Goal: Task Accomplishment & Management: Manage account settings

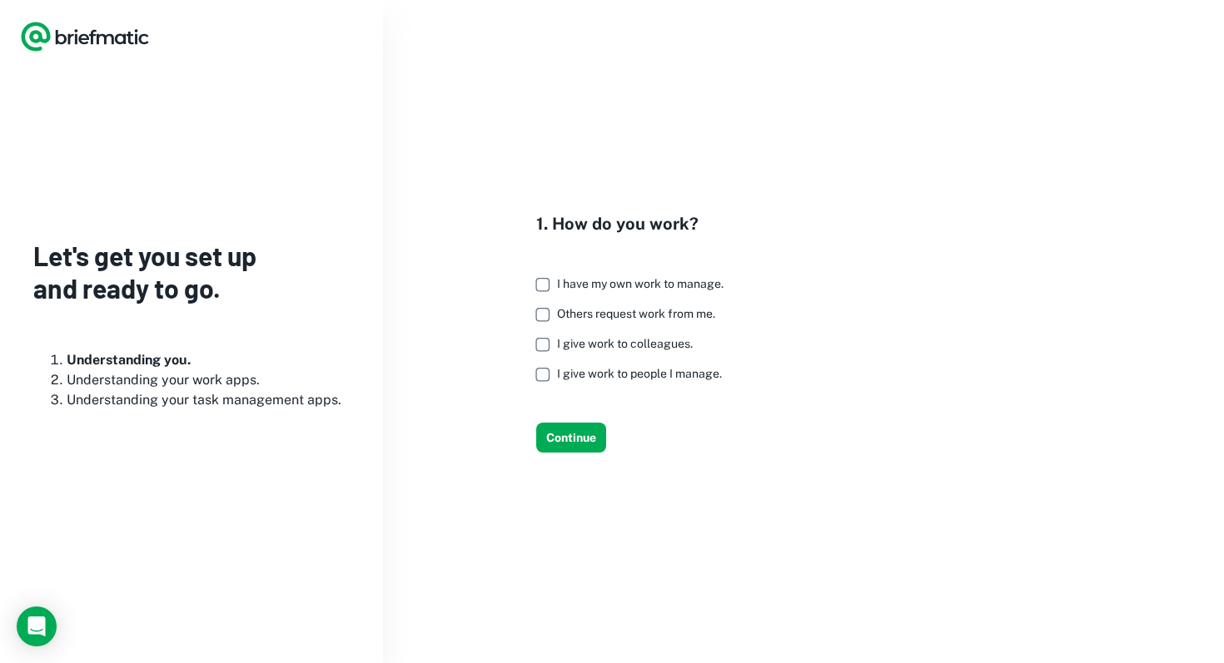
click at [648, 288] on span "I have my own work to manage." at bounding box center [640, 283] width 166 height 13
click at [643, 314] on span "Others request work from me." at bounding box center [636, 313] width 158 height 13
click at [642, 343] on span "I give work to colleagues." at bounding box center [625, 343] width 136 height 13
click at [632, 380] on label "I give work to people I manage." at bounding box center [625, 375] width 196 height 30
click at [581, 440] on button "Continue" at bounding box center [571, 438] width 70 height 30
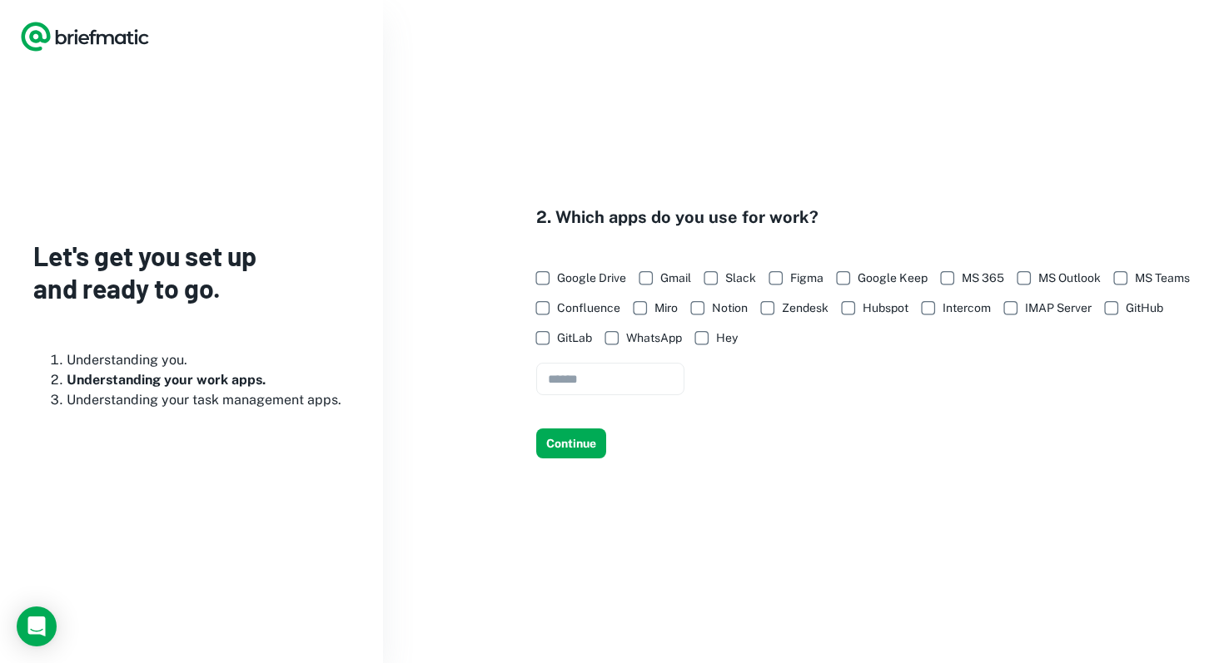
click at [589, 274] on span "Google Drive" at bounding box center [591, 278] width 69 height 18
click at [673, 274] on span "Gmail" at bounding box center [675, 278] width 31 height 18
click at [732, 285] on span "Slack" at bounding box center [740, 278] width 31 height 18
click at [865, 281] on span "Google Keep" at bounding box center [892, 278] width 70 height 18
click at [748, 315] on span "Notion" at bounding box center [730, 308] width 36 height 18
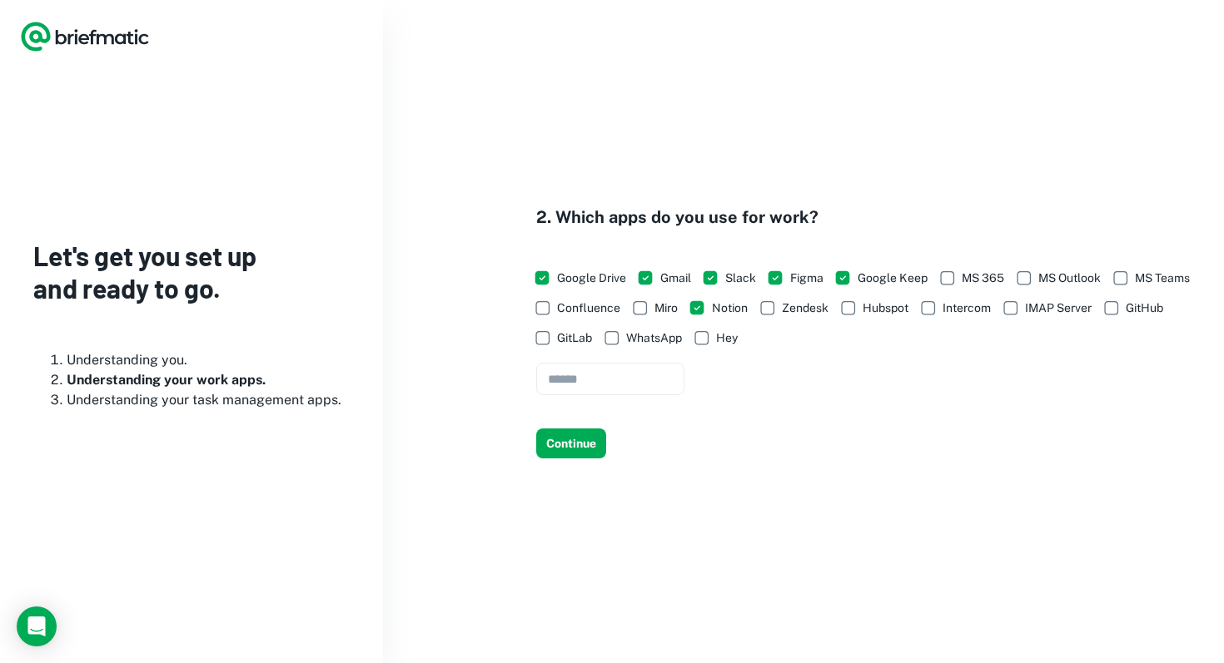
click at [908, 310] on span "Hubspot" at bounding box center [885, 308] width 46 height 18
click at [1125, 317] on span "GitHub" at bounding box center [1143, 308] width 37 height 18
click at [587, 440] on button "Continue" at bounding box center [571, 444] width 70 height 30
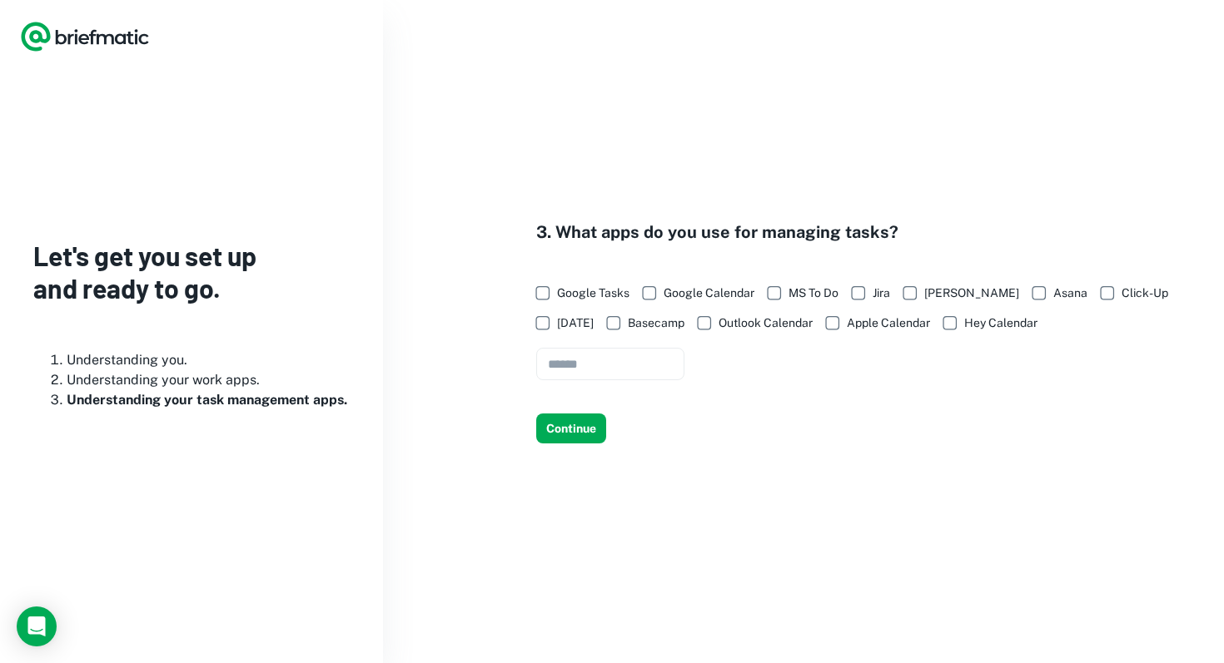
click at [586, 296] on span "Google Tasks" at bounding box center [593, 293] width 72 height 18
click at [698, 296] on span "Google Calendar" at bounding box center [708, 293] width 91 height 18
click at [599, 356] on input "text" at bounding box center [610, 364] width 148 height 32
type input "******"
click at [561, 438] on button "Continue" at bounding box center [571, 429] width 70 height 30
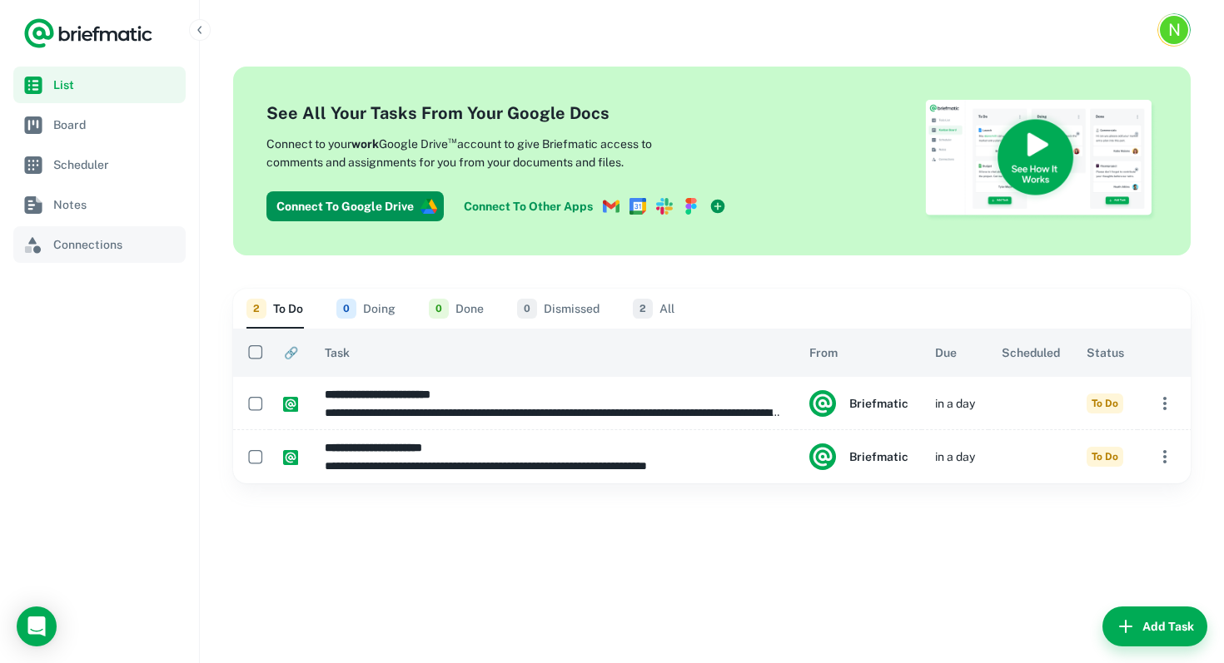
click at [82, 248] on span "Connections" at bounding box center [116, 245] width 126 height 18
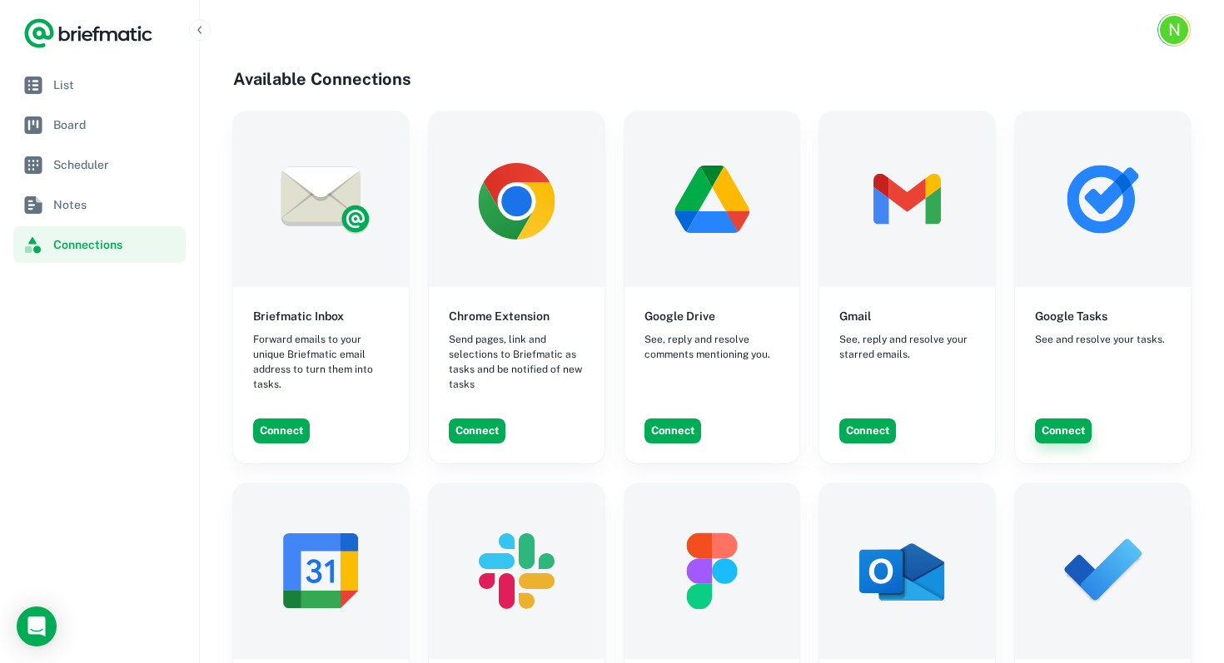
click at [1069, 429] on button "Connect" at bounding box center [1063, 431] width 57 height 25
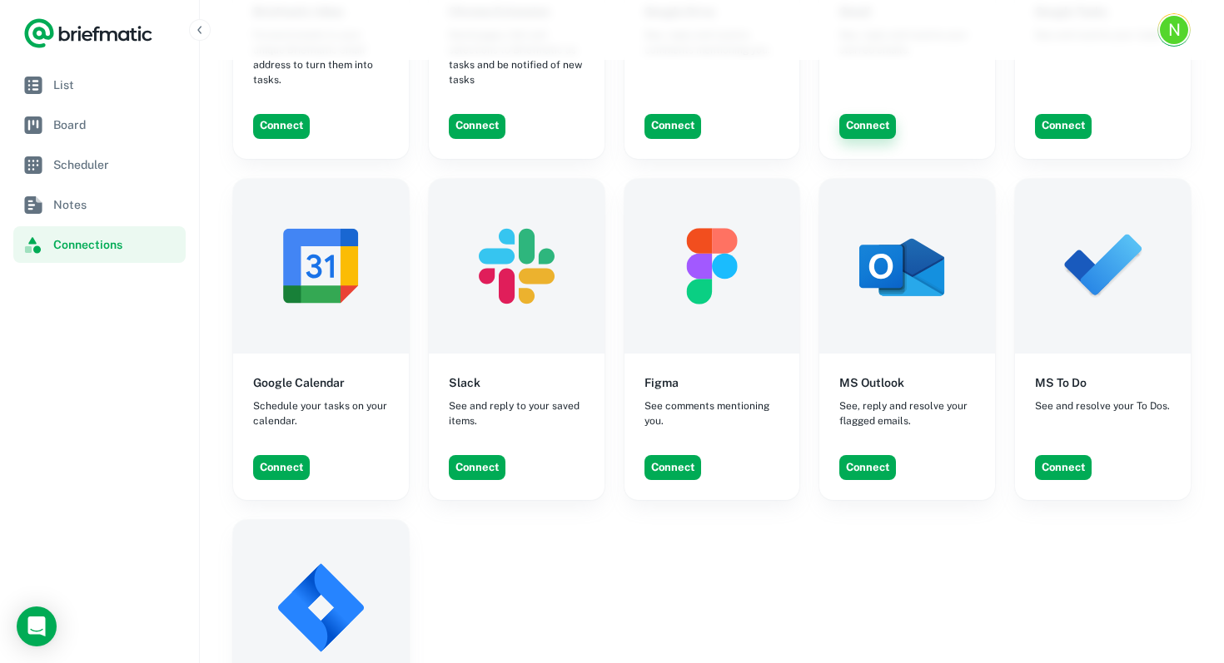
scroll to position [776, 0]
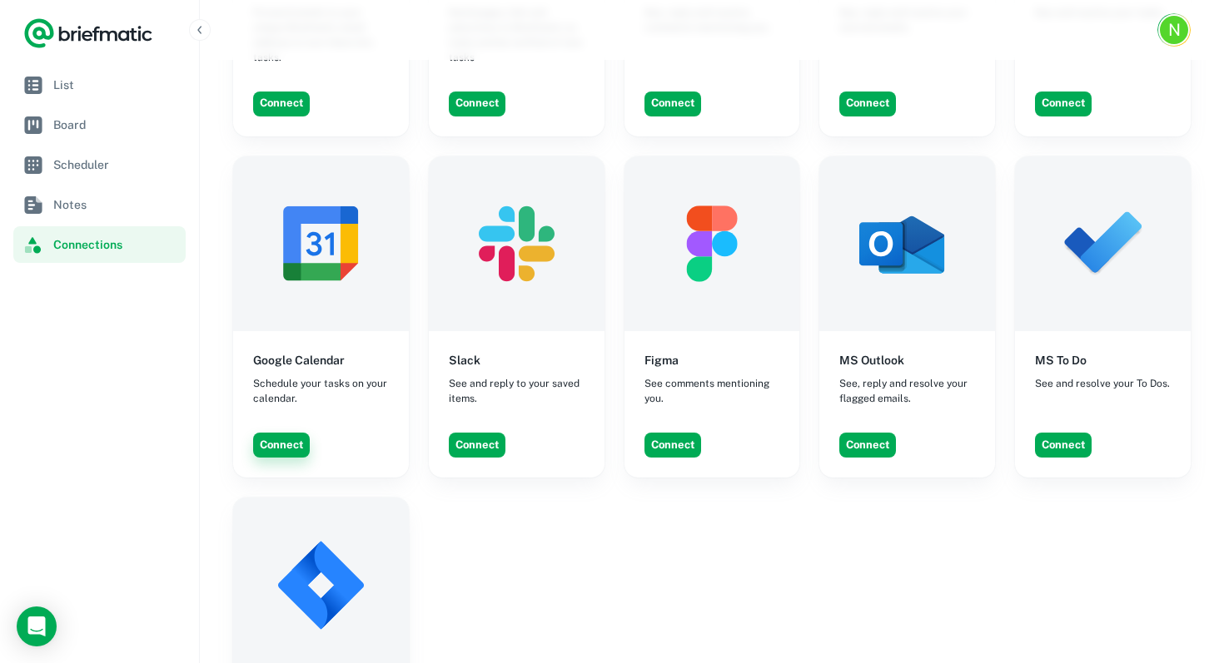
click at [280, 433] on button "Connect" at bounding box center [281, 445] width 57 height 25
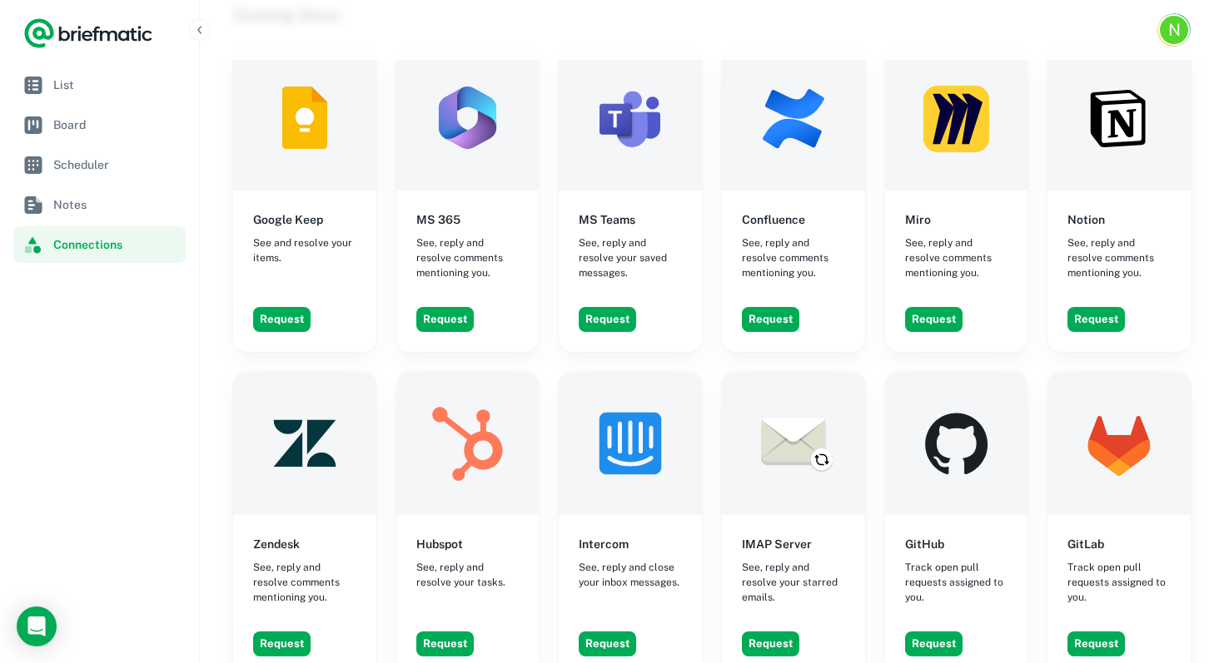
scroll to position [1316, 0]
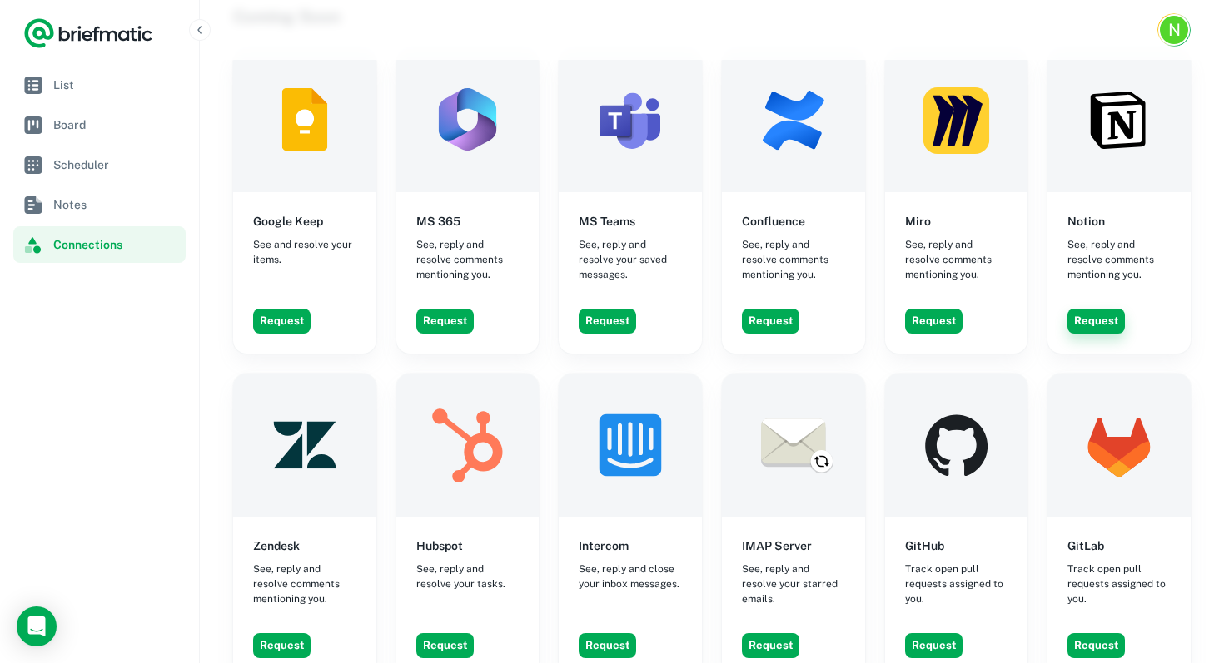
click at [1096, 309] on button "Request" at bounding box center [1095, 321] width 57 height 25
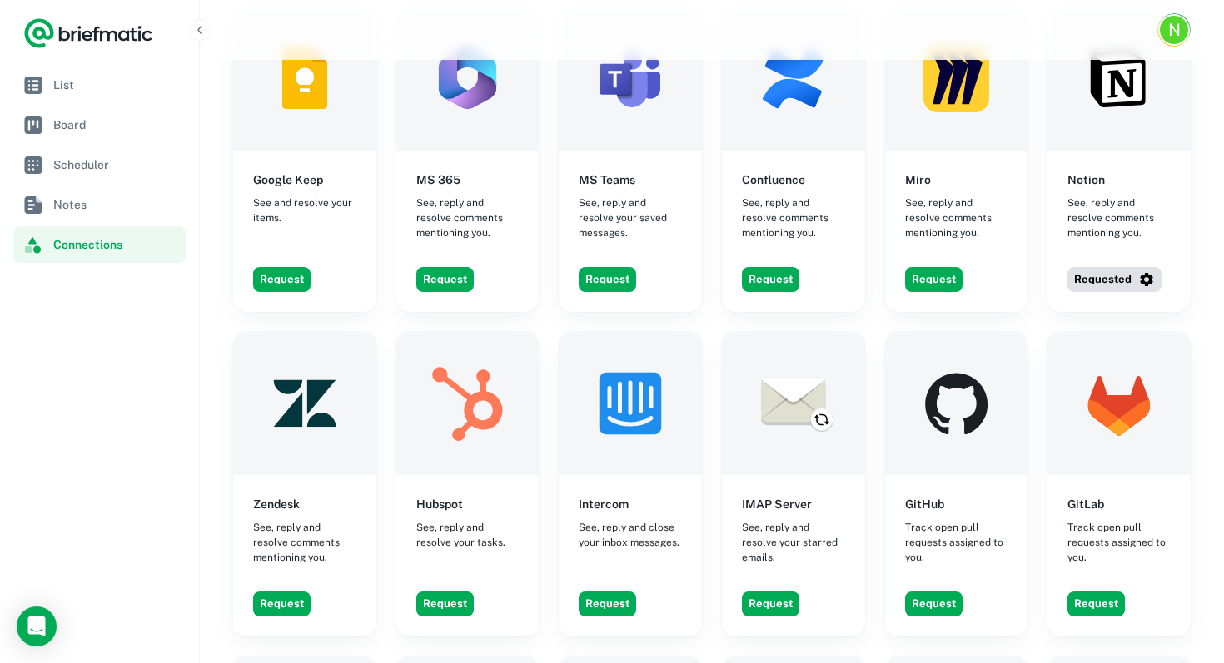
scroll to position [1361, 0]
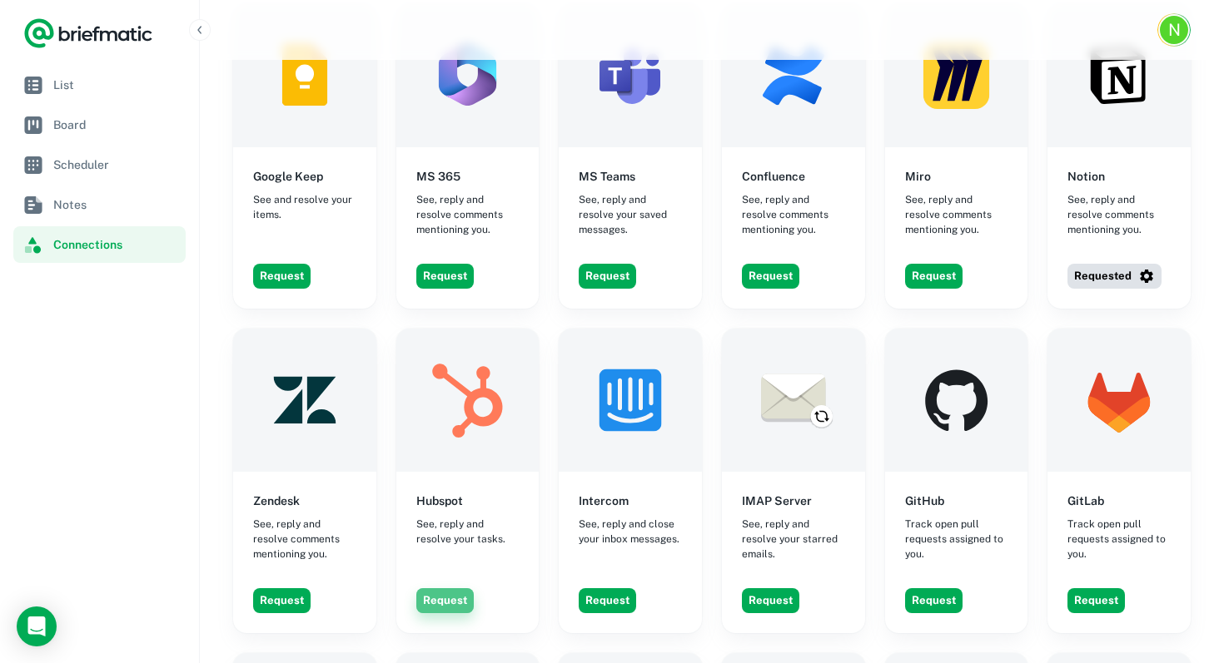
click at [457, 589] on button "Request" at bounding box center [444, 601] width 57 height 25
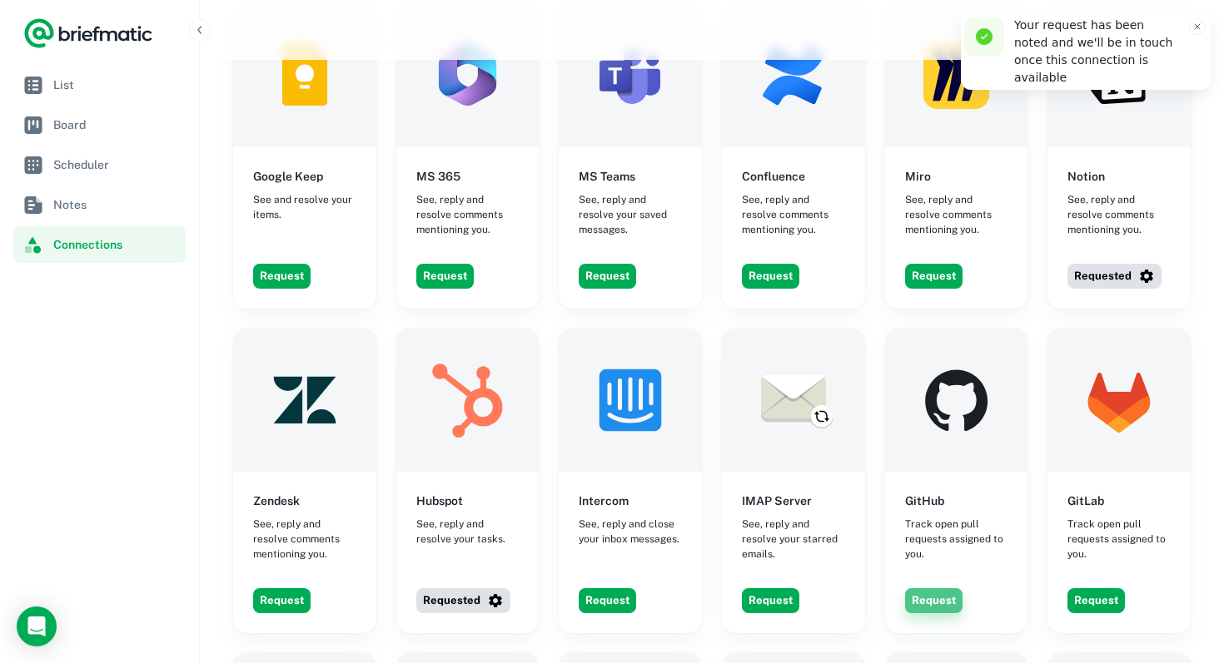
click at [930, 589] on button "Request" at bounding box center [933, 601] width 57 height 25
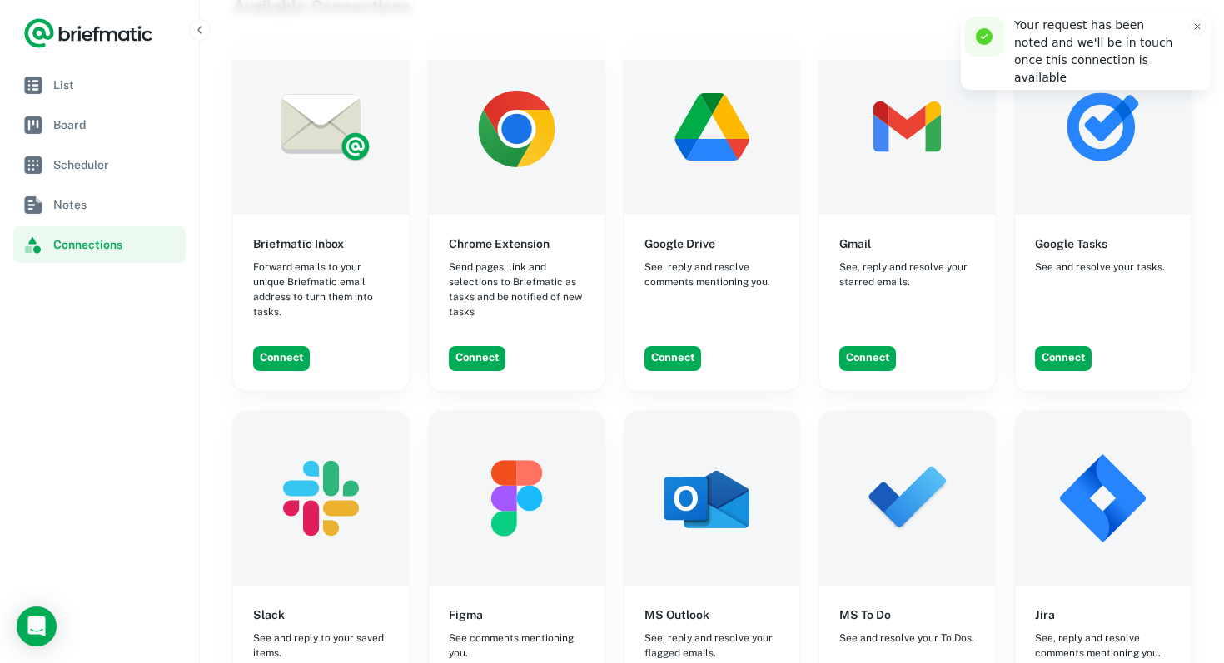
scroll to position [594, 0]
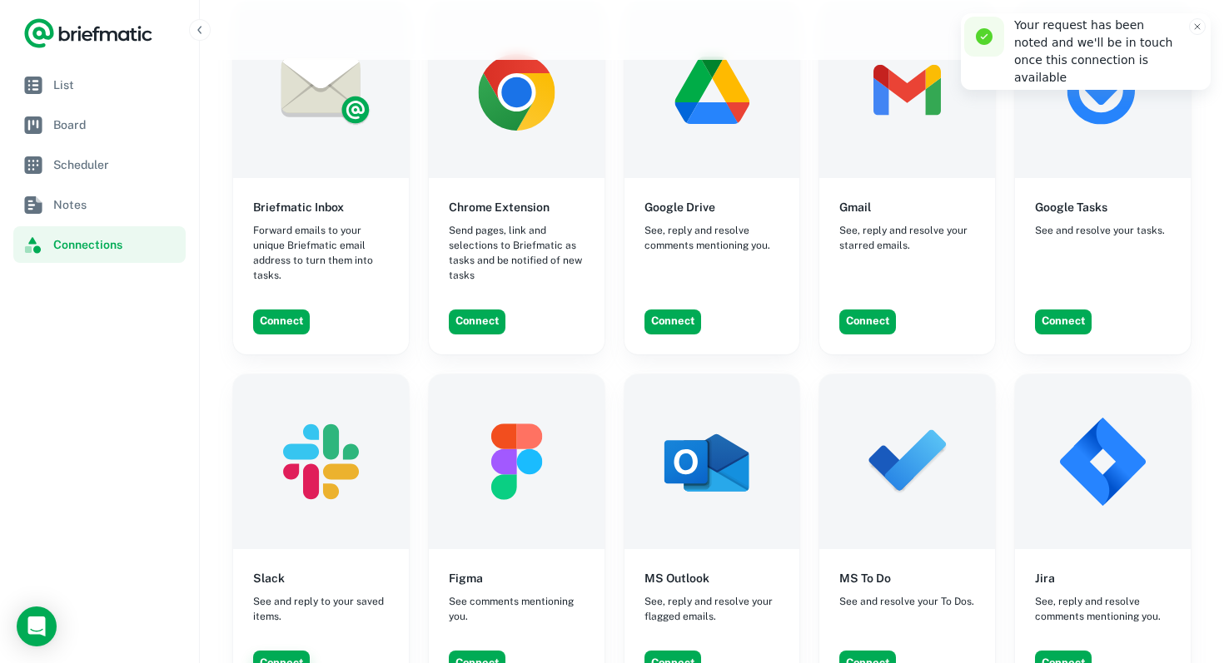
click at [290, 651] on button "Connect" at bounding box center [281, 663] width 57 height 25
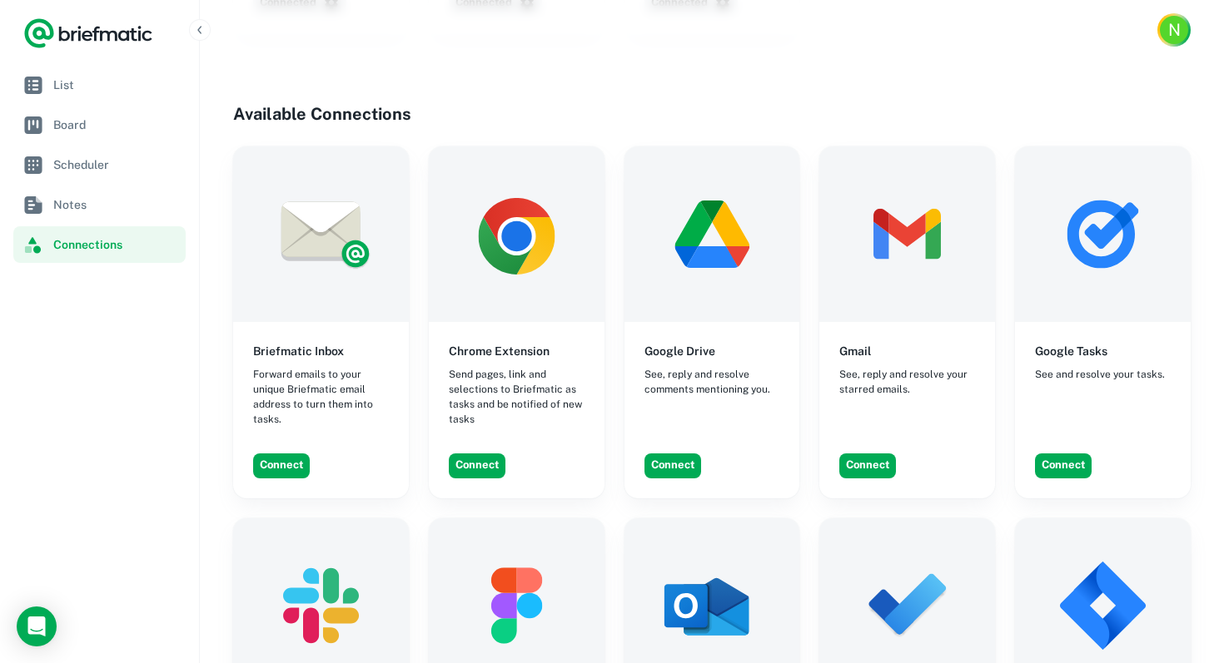
scroll to position [455, 0]
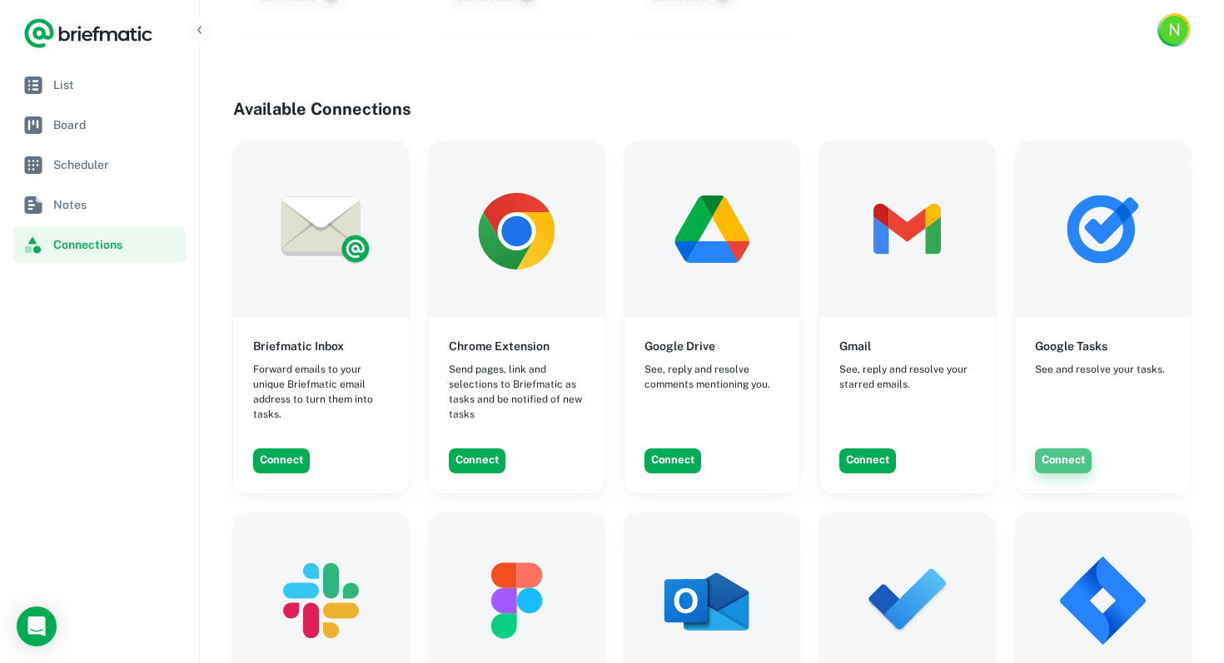
click at [1047, 450] on button "Connect" at bounding box center [1063, 461] width 57 height 25
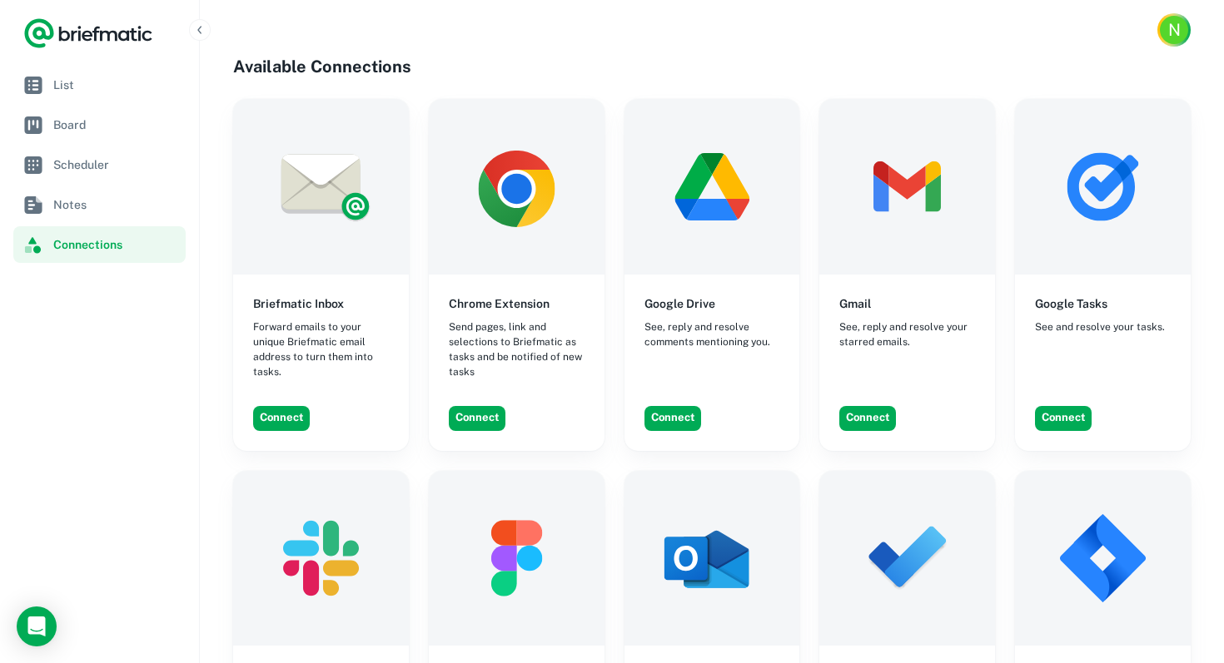
scroll to position [460, 0]
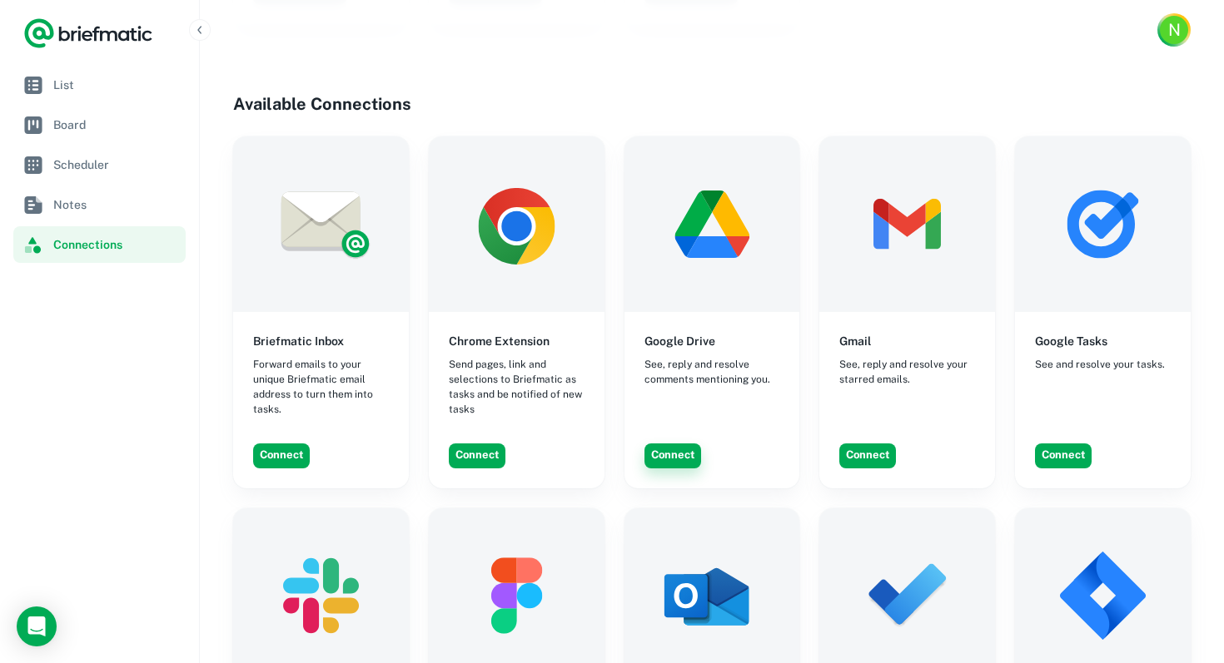
click at [683, 458] on button "Connect" at bounding box center [672, 456] width 57 height 25
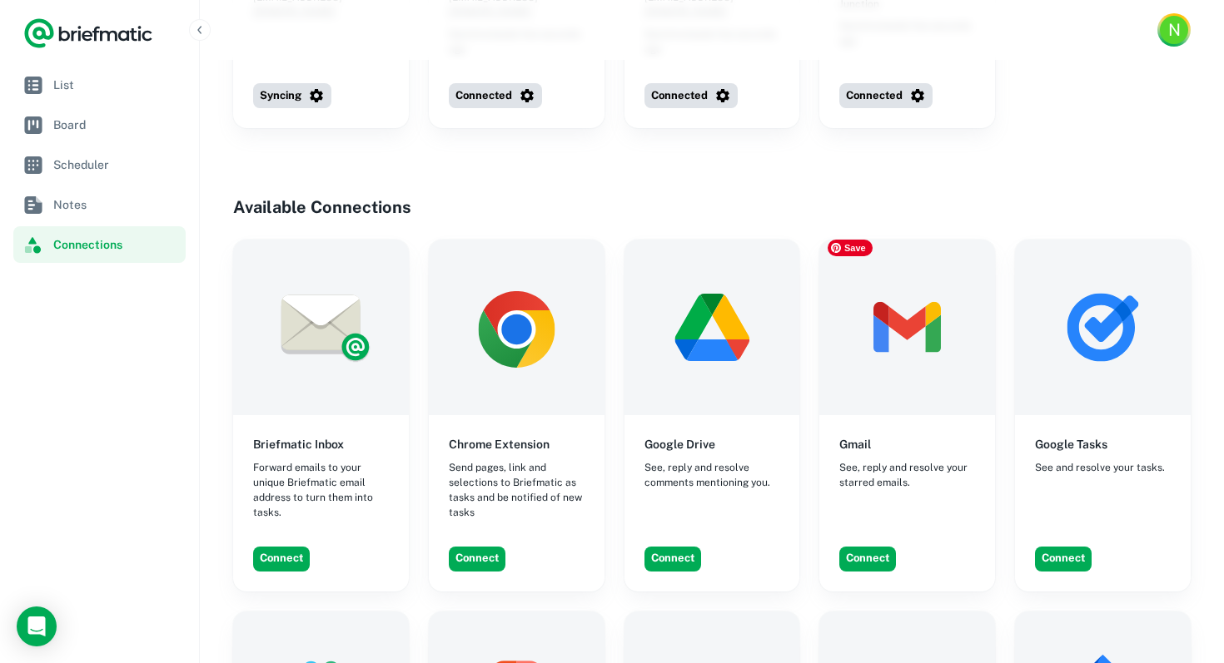
scroll to position [0, 0]
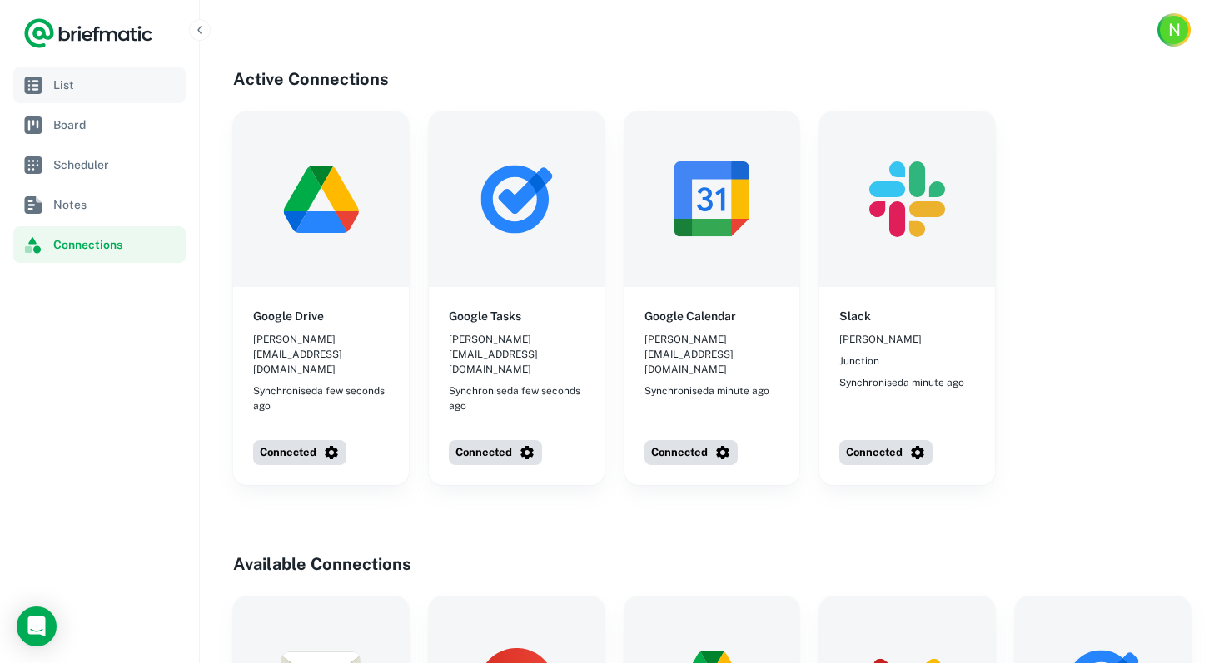
click at [135, 101] on link "List" at bounding box center [99, 85] width 172 height 37
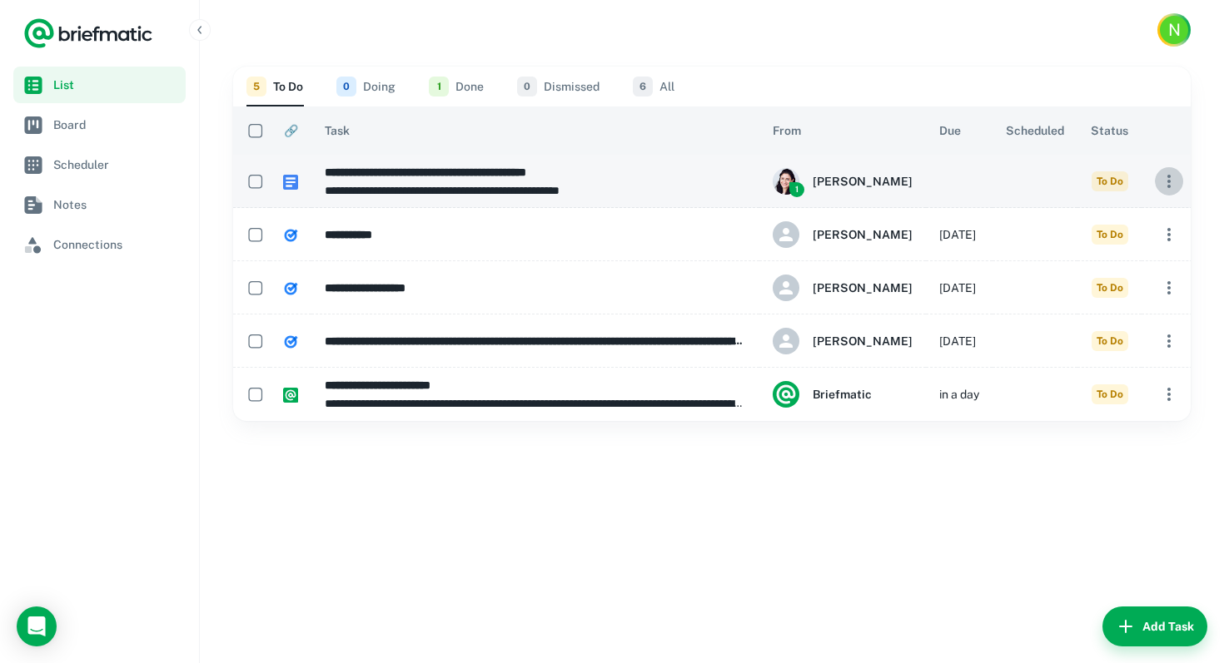
click at [1162, 184] on icon "button" at bounding box center [1169, 181] width 20 height 20
click at [1162, 184] on div at bounding box center [612, 331] width 1224 height 663
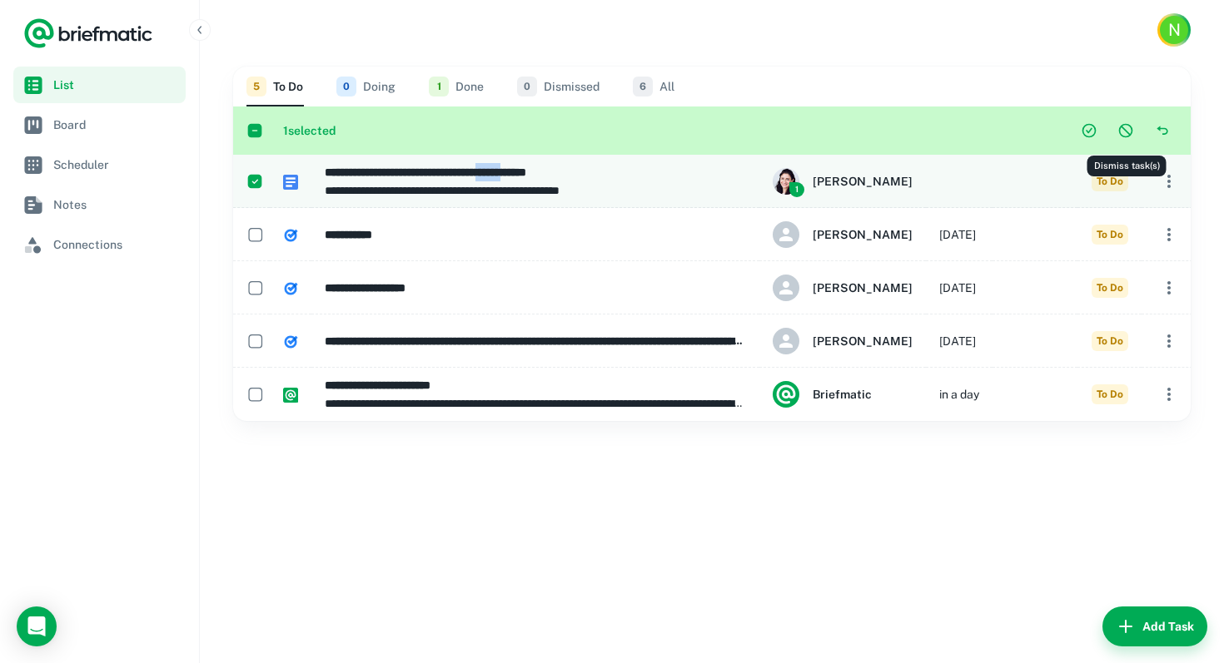
click at [1128, 131] on icon "Dismiss task(s)" at bounding box center [1125, 130] width 17 height 17
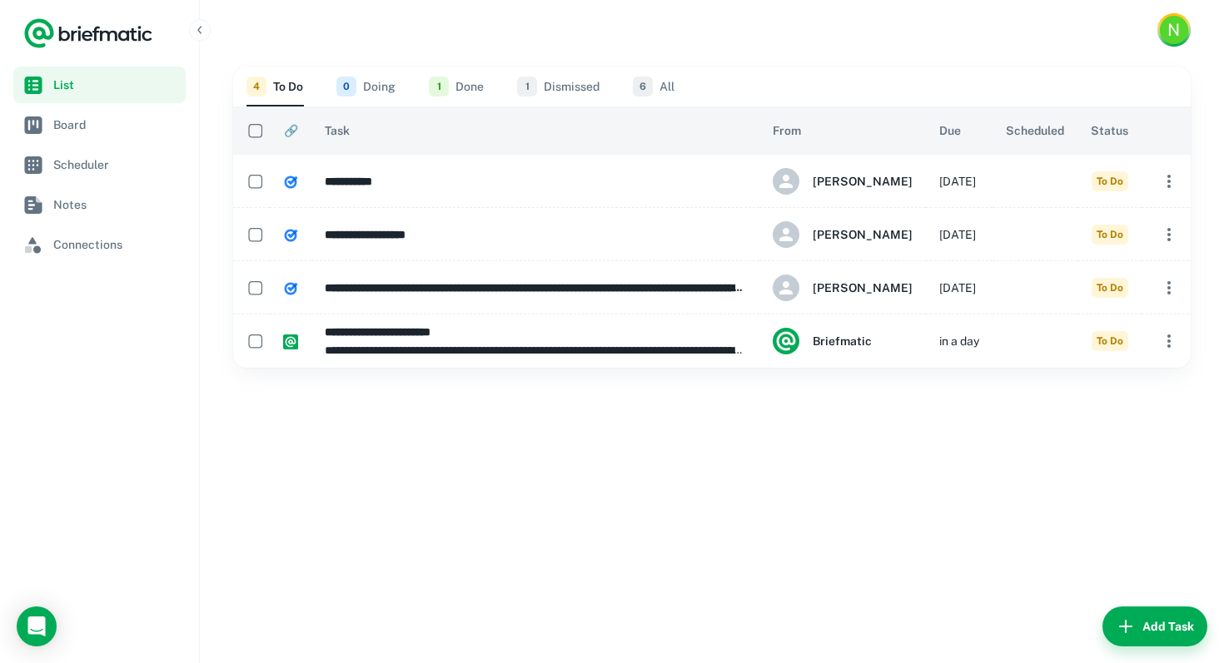
click at [1180, 39] on div "N" at bounding box center [1174, 30] width 28 height 28
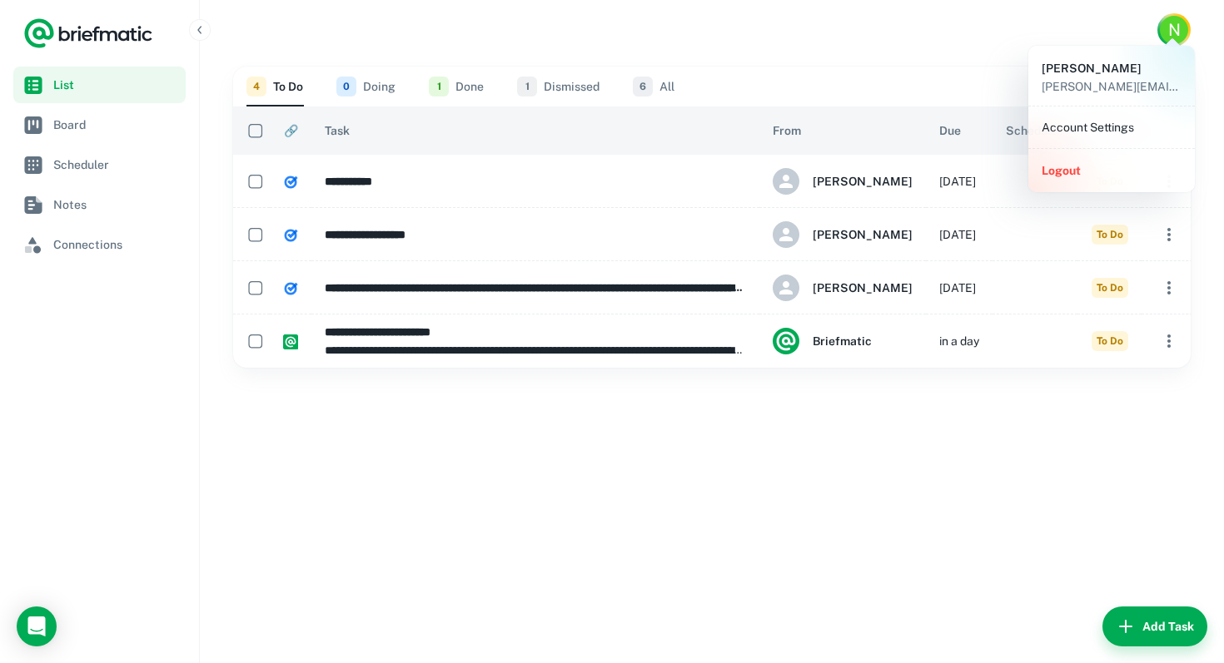
click at [1125, 129] on li "Account Settings" at bounding box center [1111, 127] width 153 height 28
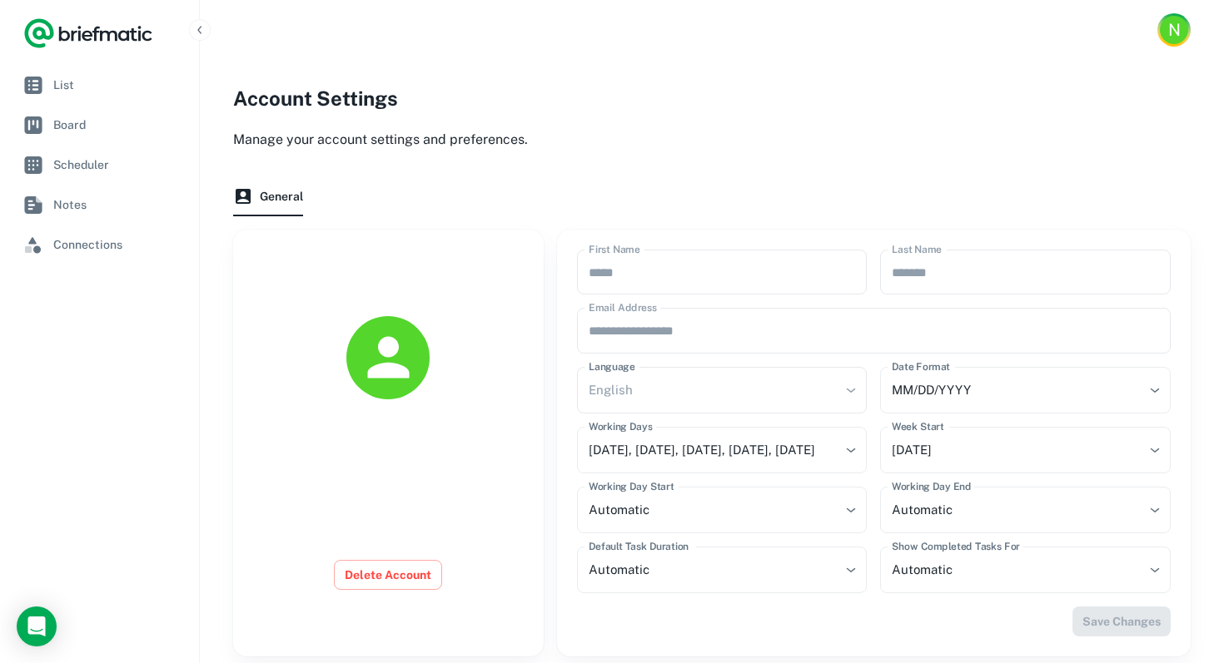
scroll to position [47, 0]
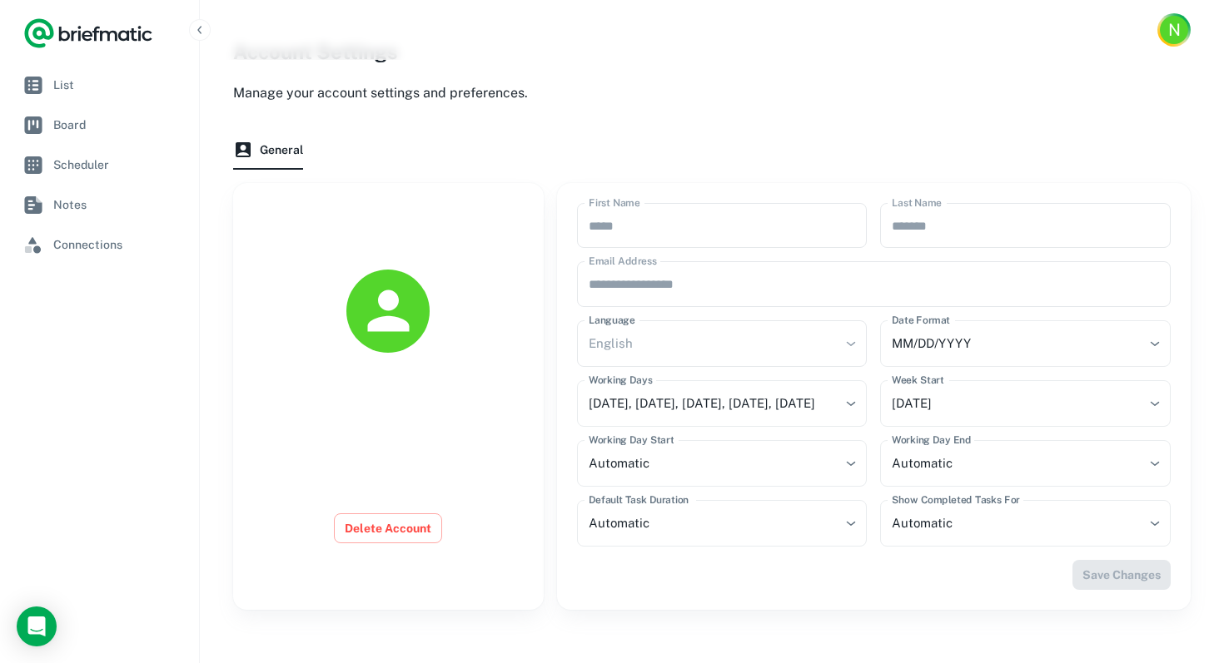
click at [403, 550] on div "Delete Account" at bounding box center [388, 396] width 311 height 427
click at [410, 532] on button "Delete Account" at bounding box center [388, 529] width 108 height 30
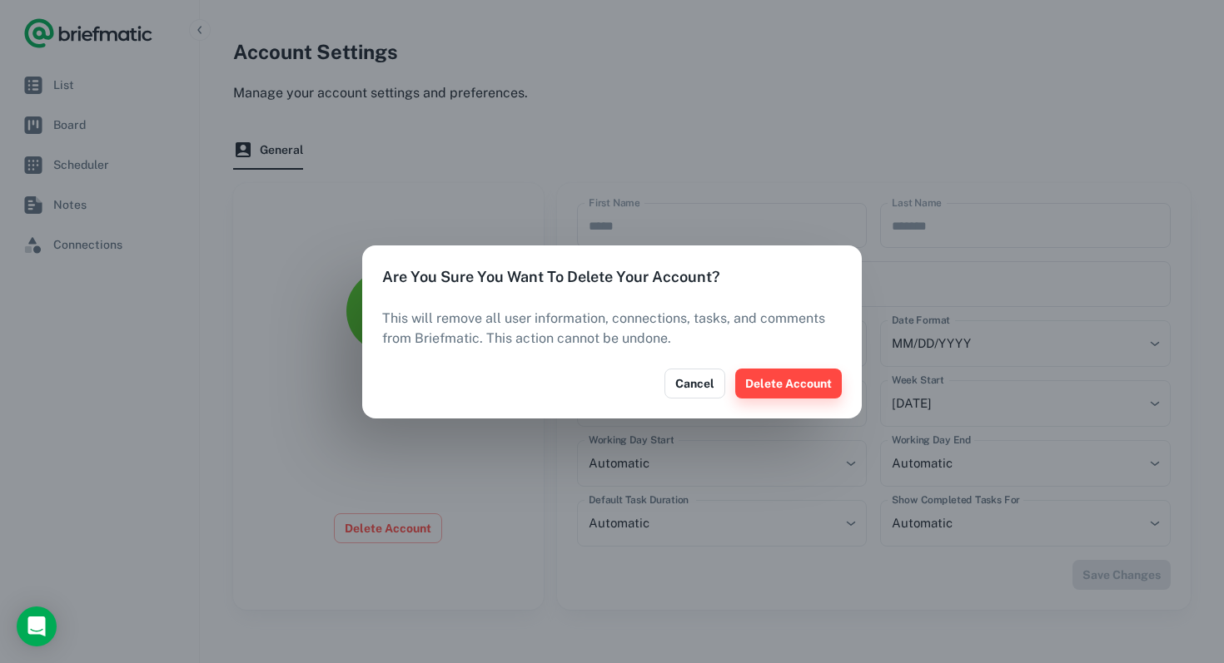
click at [794, 395] on button "Delete Account" at bounding box center [788, 384] width 107 height 30
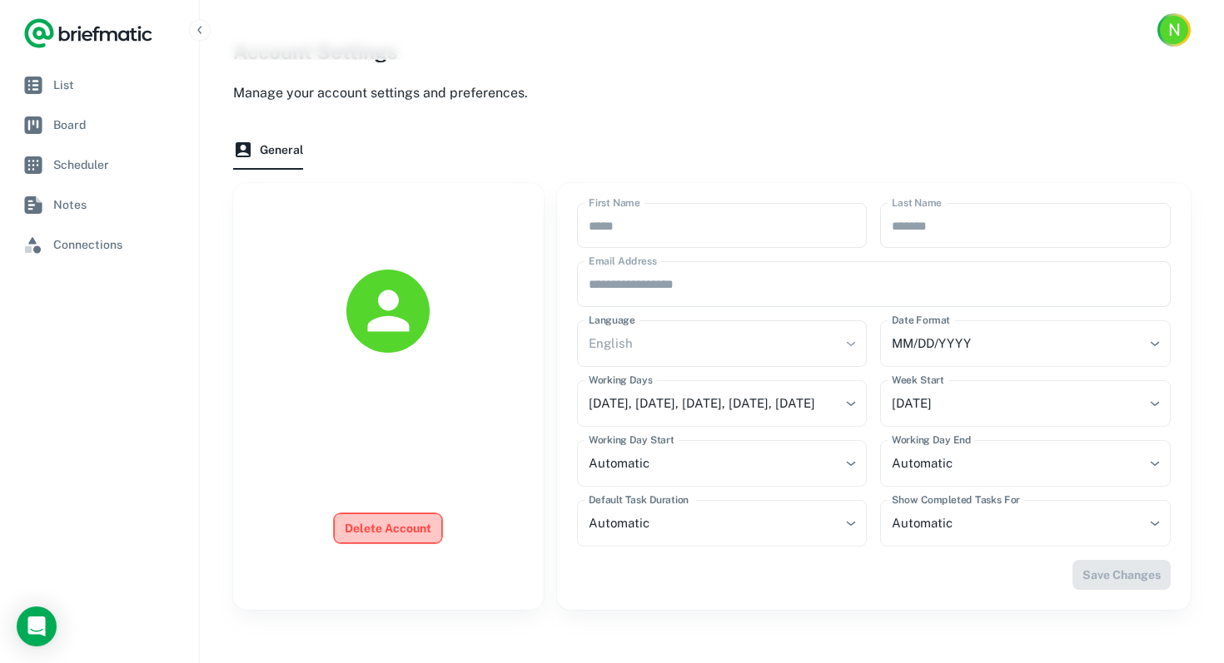
click at [397, 533] on button "Delete Account" at bounding box center [388, 529] width 108 height 30
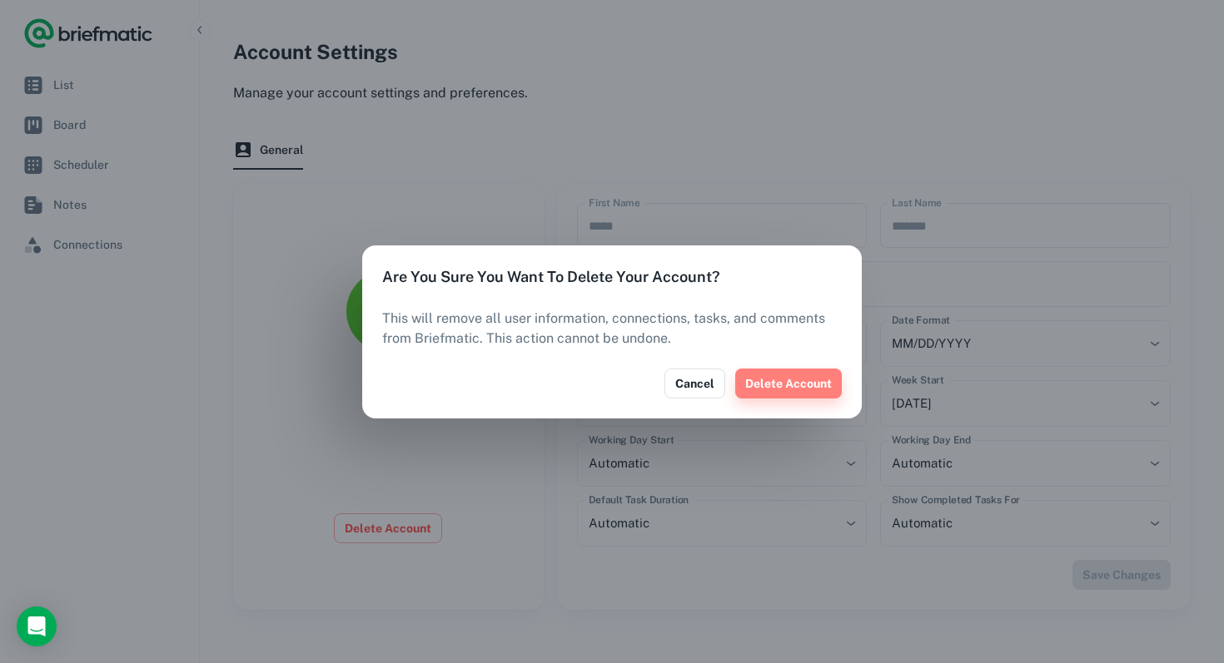
click at [771, 382] on button "Delete Account" at bounding box center [788, 384] width 107 height 30
